Goal: Task Accomplishment & Management: Use online tool/utility

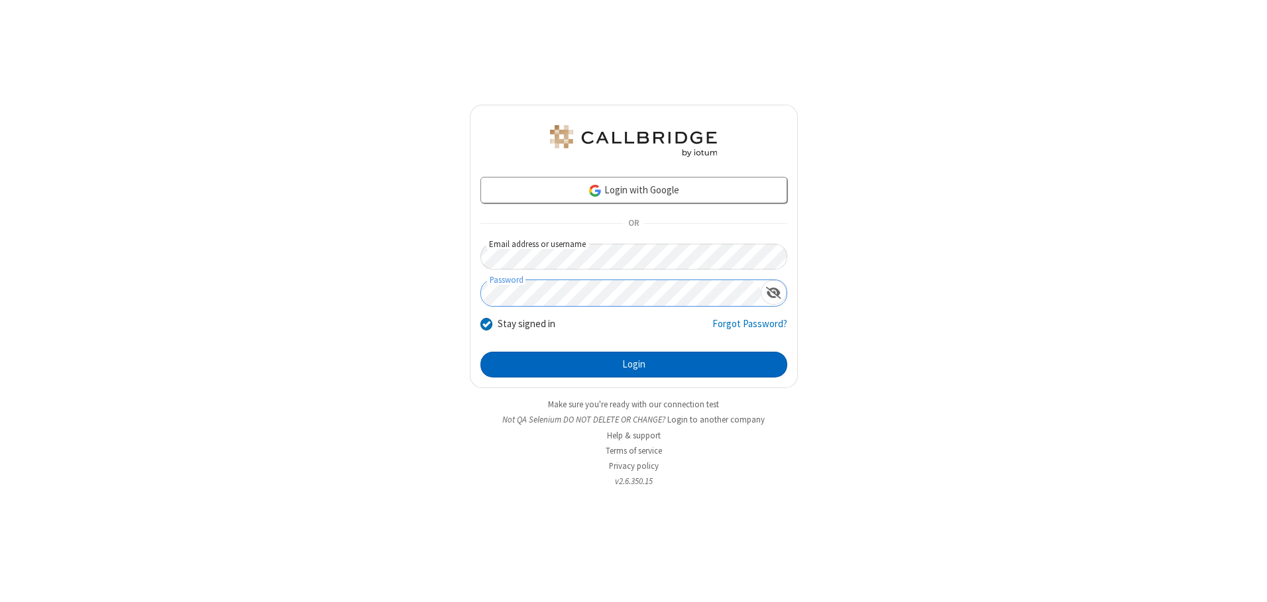
click at [633, 364] on button "Login" at bounding box center [633, 365] width 307 height 26
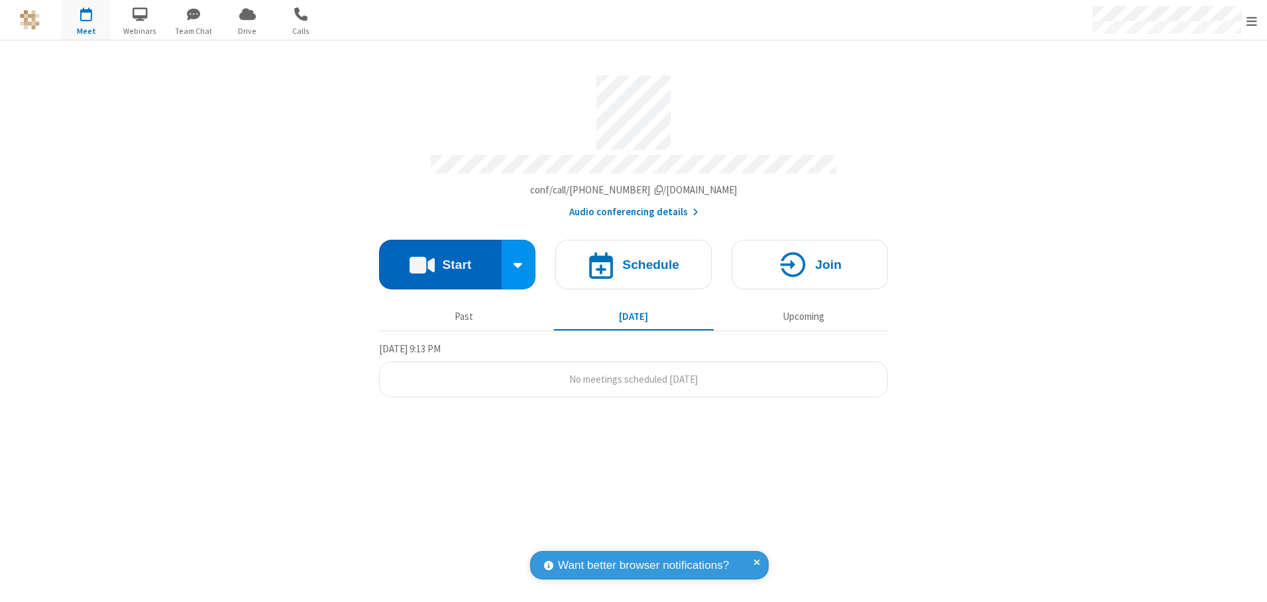
click at [440, 260] on button "Start" at bounding box center [440, 265] width 123 height 50
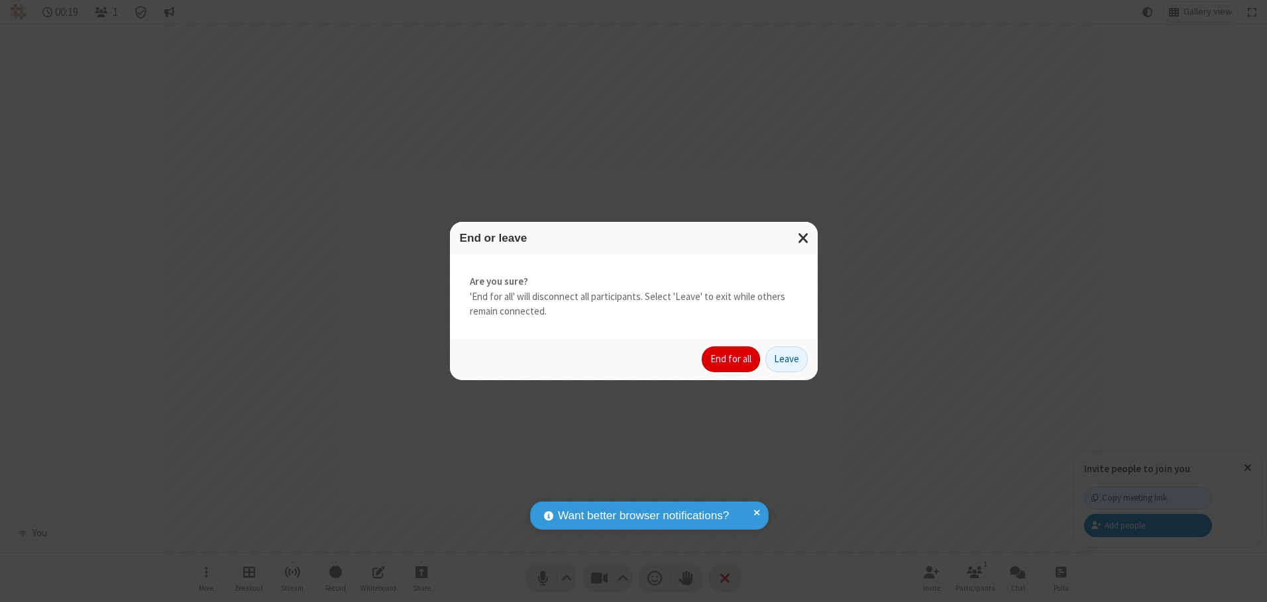
click at [731, 359] on button "End for all" at bounding box center [730, 359] width 58 height 26
